Goal: Task Accomplishment & Management: Manage account settings

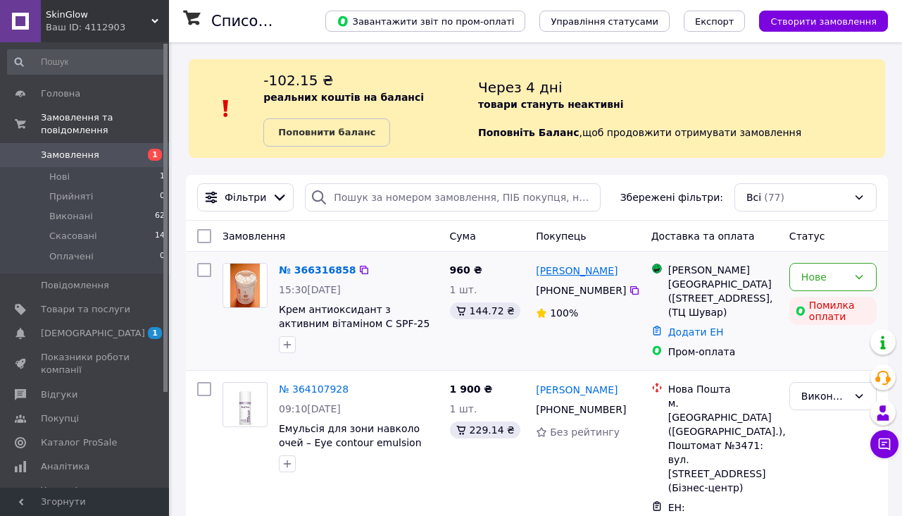
click at [584, 270] on link "[PERSON_NAME]" at bounding box center [577, 270] width 82 height 14
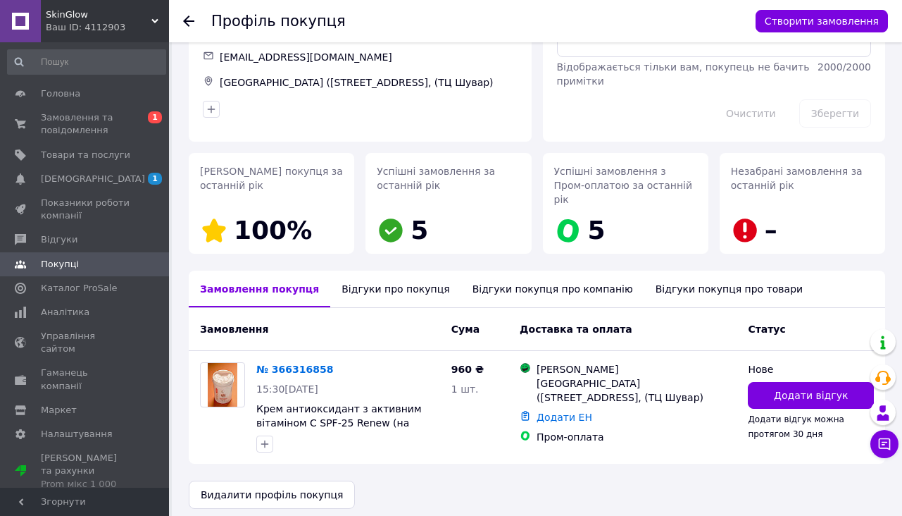
scroll to position [104, 0]
click at [371, 283] on div "Відгуки про покупця" at bounding box center [395, 289] width 130 height 37
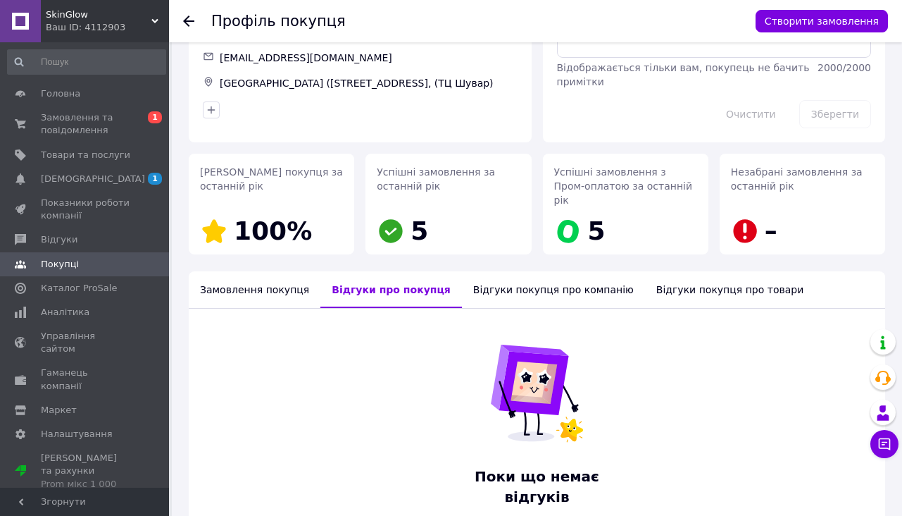
click at [261, 271] on div "Замовлення покупця" at bounding box center [255, 289] width 132 height 37
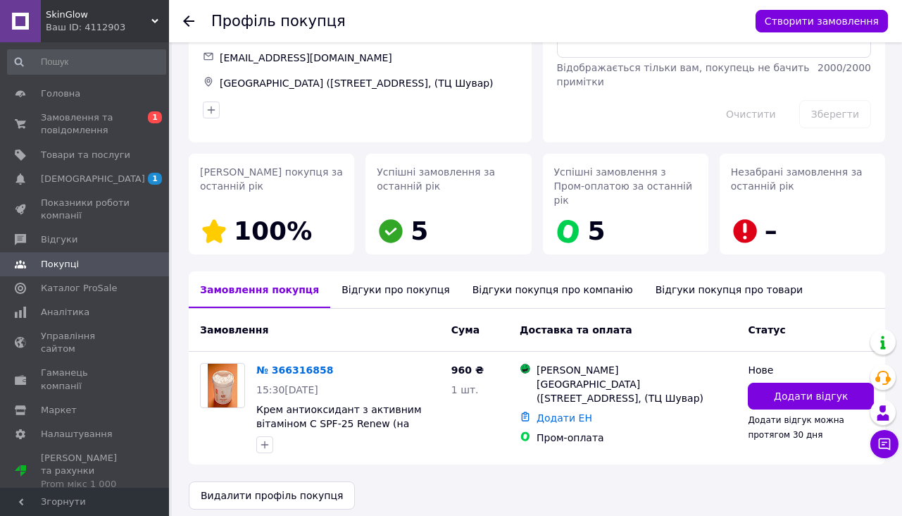
click at [187, 23] on use at bounding box center [188, 20] width 11 height 11
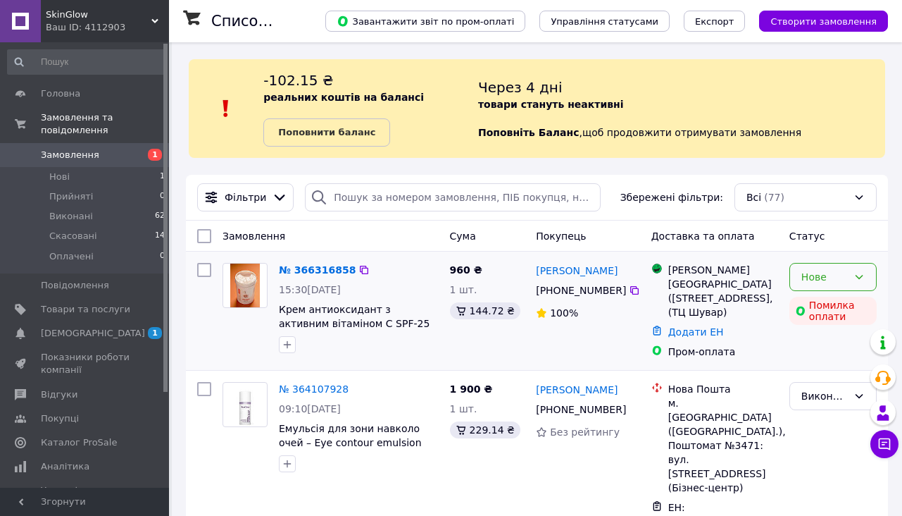
click at [807, 275] on div "Нове" at bounding box center [825, 276] width 46 height 15
click at [810, 304] on li "Прийнято" at bounding box center [833, 306] width 86 height 25
click at [89, 336] on span "[DEMOGRAPHIC_DATA]" at bounding box center [93, 333] width 104 height 13
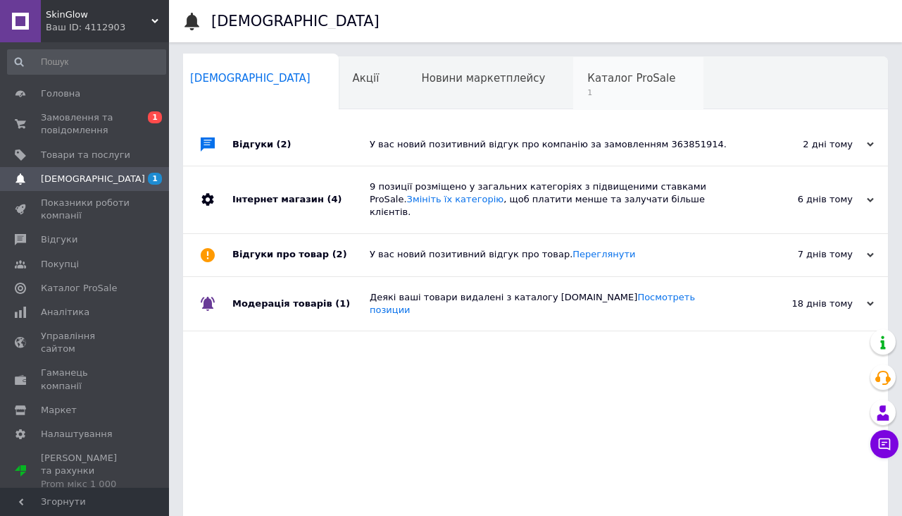
click at [588, 89] on span "1" at bounding box center [632, 92] width 88 height 11
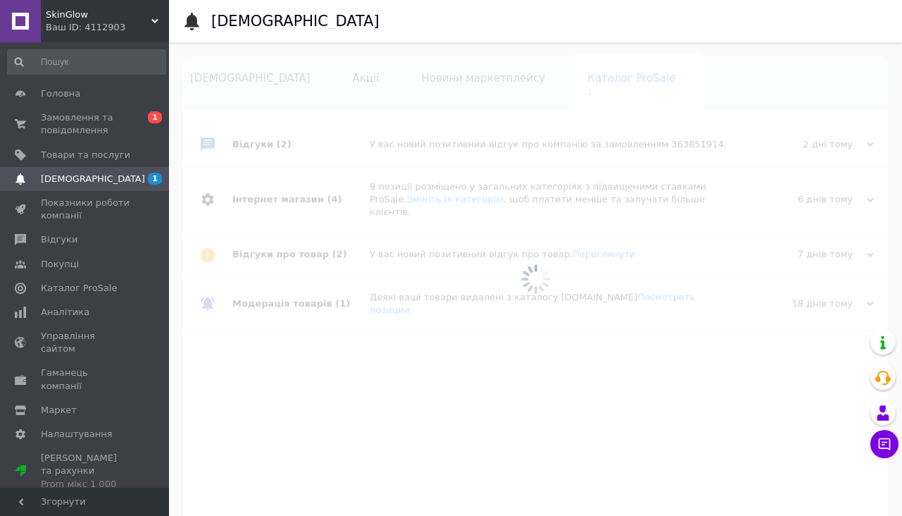
scroll to position [0, 10]
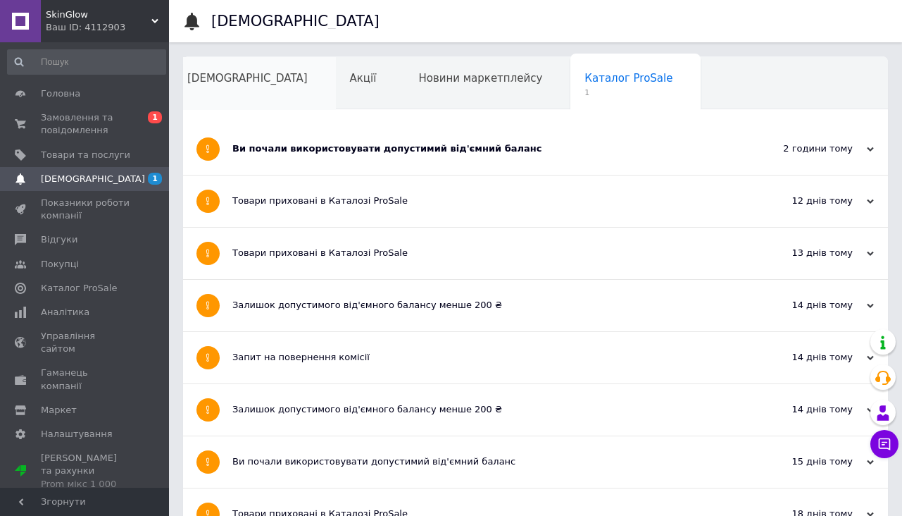
click at [213, 81] on span "[DEMOGRAPHIC_DATA]" at bounding box center [247, 78] width 120 height 13
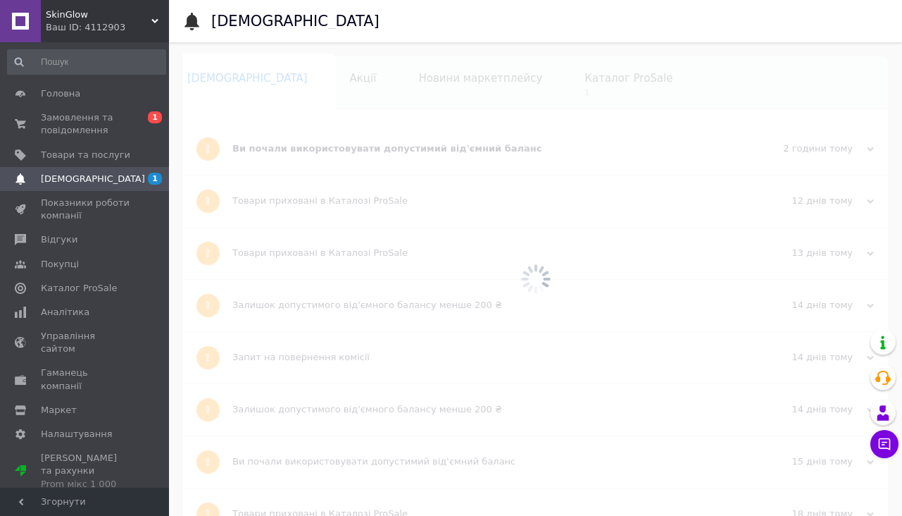
scroll to position [0, 7]
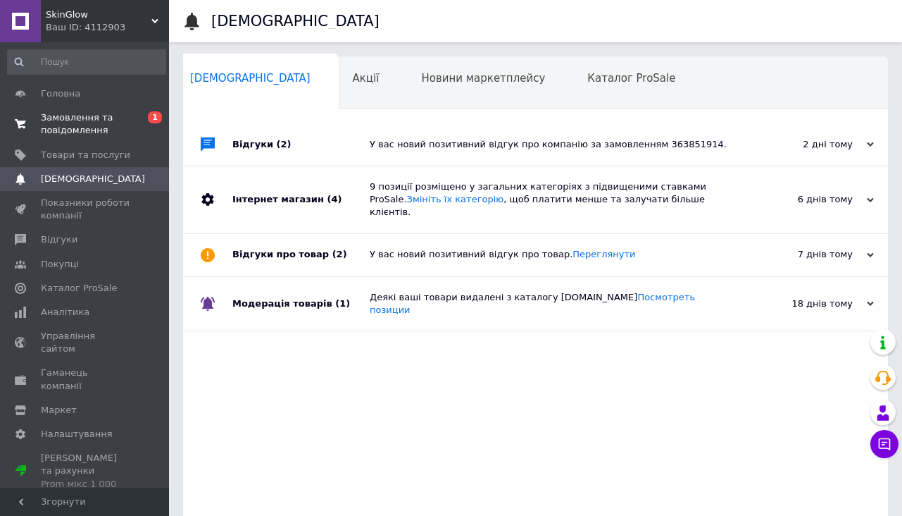
click at [69, 129] on span "Замовлення та повідомлення" at bounding box center [85, 123] width 89 height 25
